Goal: Find specific page/section: Find specific page/section

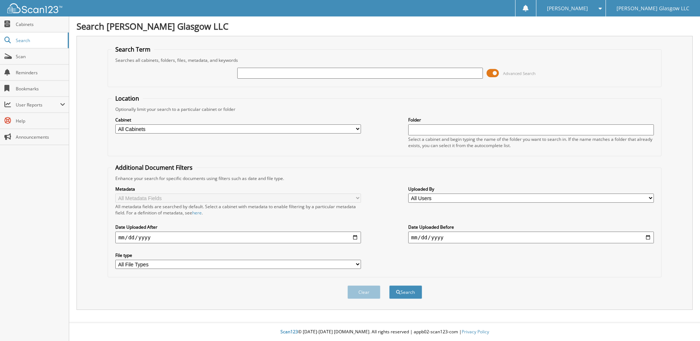
type input "v"
type input "[PERSON_NAME]"
click at [389, 285] on button "Search" at bounding box center [405, 292] width 33 height 14
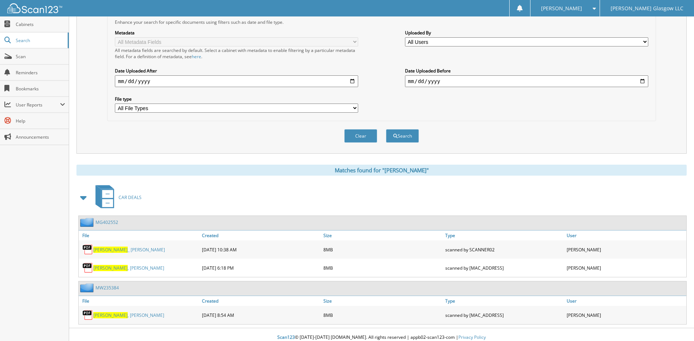
scroll to position [162, 0]
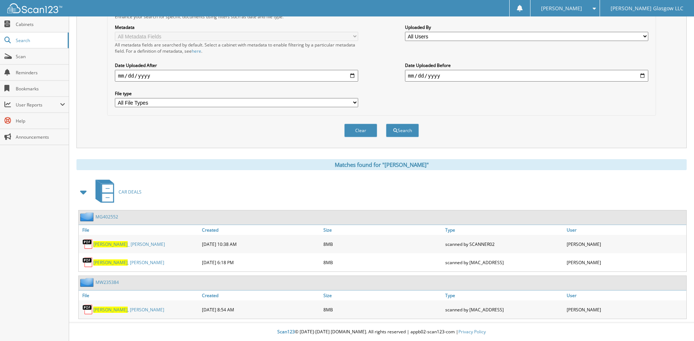
drag, startPoint x: 157, startPoint y: 276, endPoint x: 156, endPoint y: 280, distance: 3.7
drag, startPoint x: 156, startPoint y: 280, endPoint x: 135, endPoint y: 138, distance: 143.6
click at [135, 138] on div "Clear Search" at bounding box center [381, 131] width 548 height 30
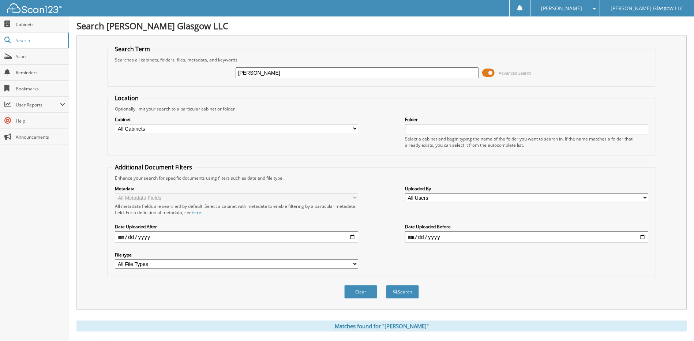
scroll to position [0, 0]
click at [263, 72] on input "[PERSON_NAME]" at bounding box center [357, 73] width 243 height 11
click at [264, 74] on input "[PERSON_NAME]" at bounding box center [357, 73] width 243 height 11
drag, startPoint x: 267, startPoint y: 71, endPoint x: 235, endPoint y: 73, distance: 32.3
click at [235, 73] on div "VARGAS Advanced Search" at bounding box center [381, 73] width 540 height 20
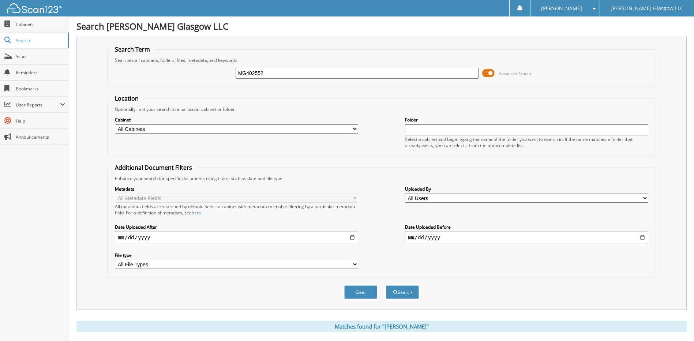
type input "MG402552"
click at [386, 285] on button "Search" at bounding box center [402, 292] width 33 height 14
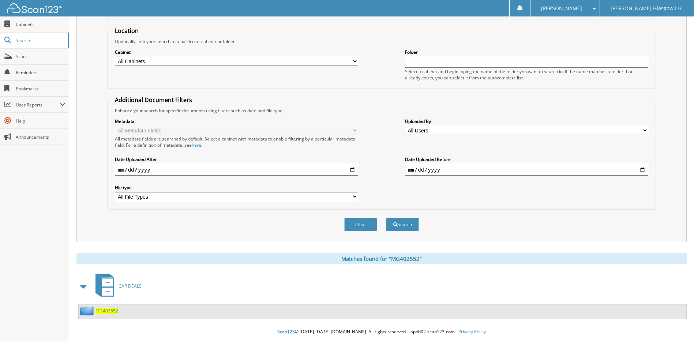
click at [109, 310] on span "MG402552" at bounding box center [106, 311] width 23 height 6
